Goal: Transaction & Acquisition: Register for event/course

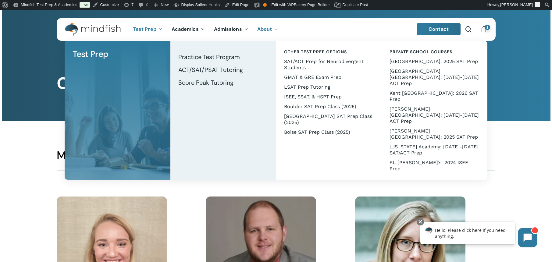
click at [397, 59] on span "[GEOGRAPHIC_DATA]: 2025 SAT Prep" at bounding box center [433, 61] width 88 height 6
